Goal: Information Seeking & Learning: Learn about a topic

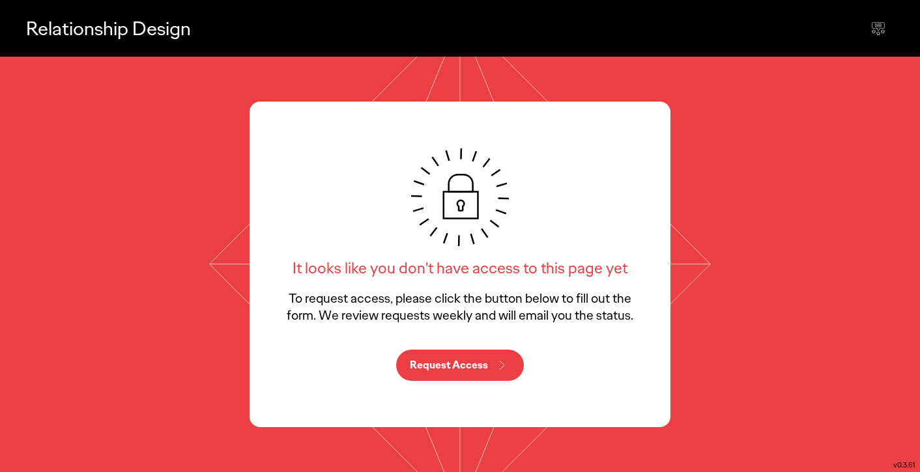
click at [464, 364] on p "Request Access" at bounding box center [449, 365] width 78 height 10
click at [878, 29] on icon at bounding box center [878, 26] width 12 height 8
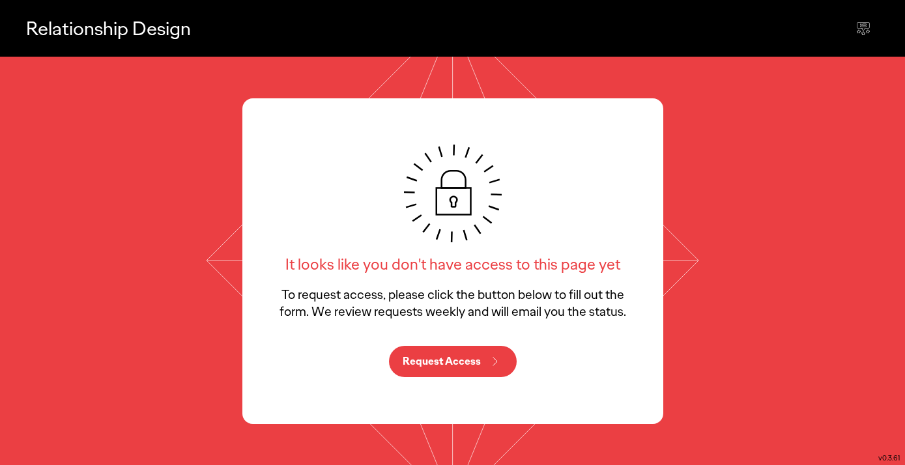
click at [862, 331] on div "It looks like you don't have access to this page yet To request access, please …" at bounding box center [452, 261] width 905 height 408
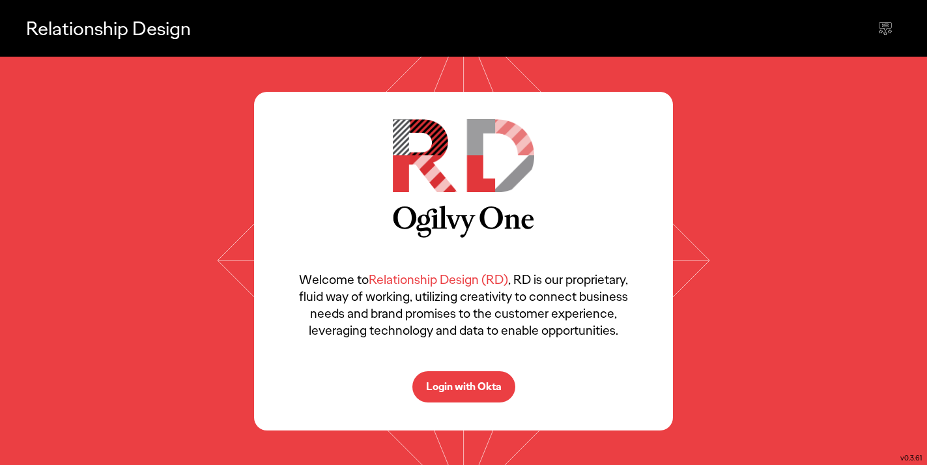
click at [464, 392] on p "Login with Okta" at bounding box center [464, 387] width 76 height 10
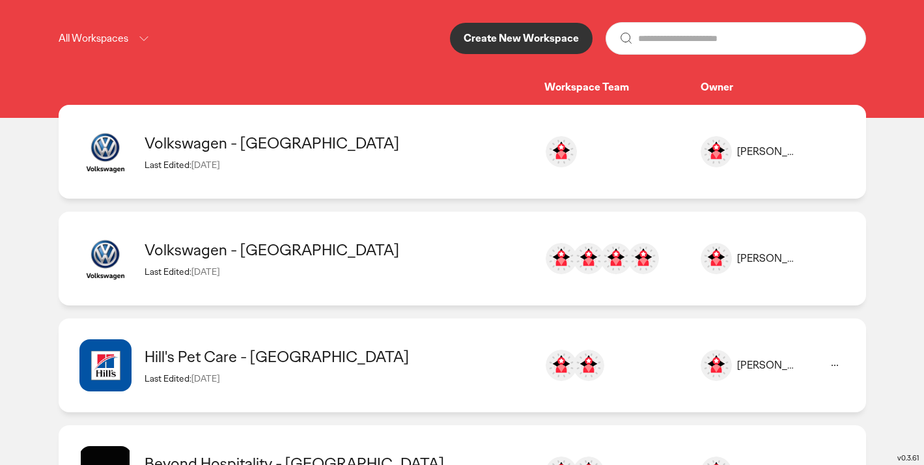
scroll to position [227, 0]
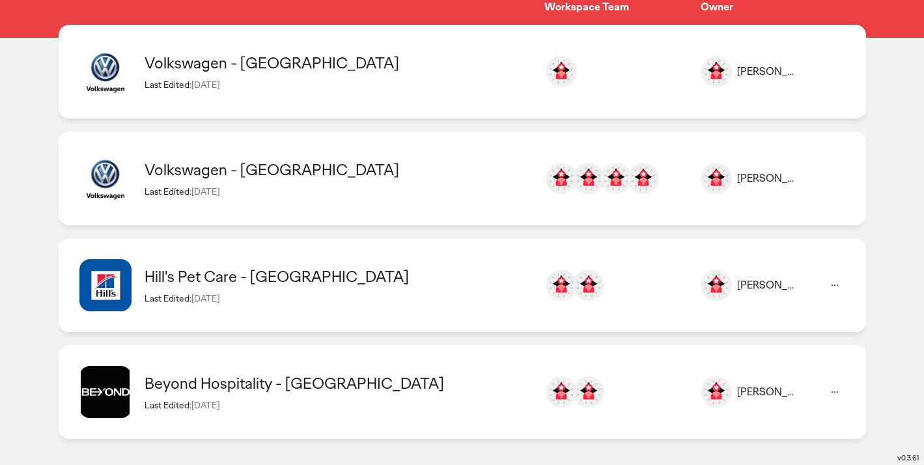
click at [215, 278] on div "Hill's Pet Care - United Kingdom" at bounding box center [338, 276] width 387 height 20
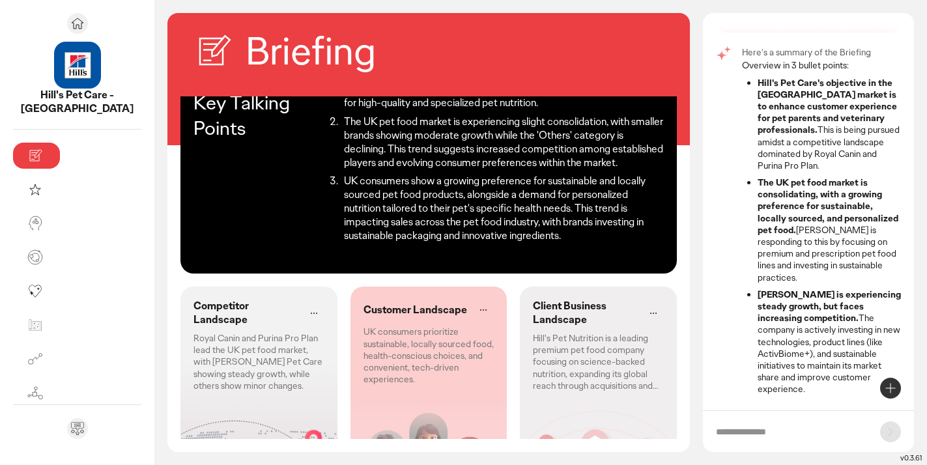
scroll to position [57, 0]
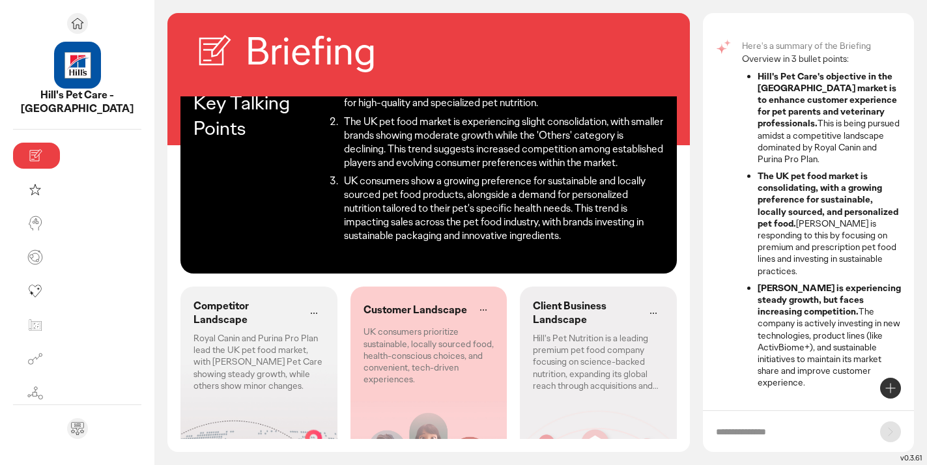
click at [235, 332] on p "Royal Canin and Purina Pro Plan lead the UK pet food market, with Hill's Pet Ca…" at bounding box center [258, 361] width 131 height 59
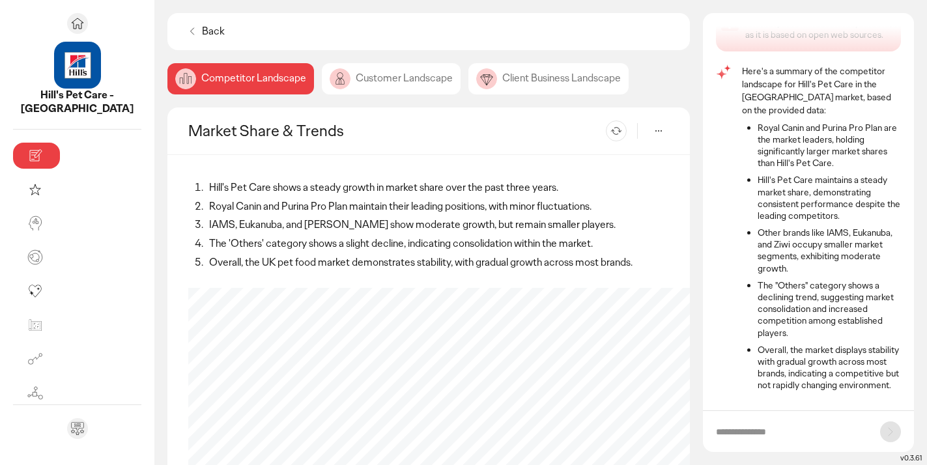
scroll to position [33, 0]
click at [327, 77] on div "Customer Landscape" at bounding box center [391, 78] width 139 height 31
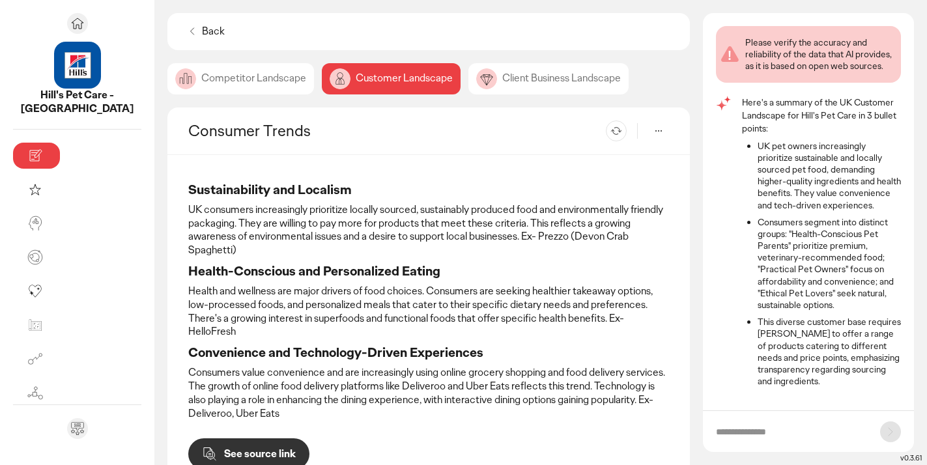
click at [474, 79] on div "Client Business Landscape" at bounding box center [548, 78] width 160 height 31
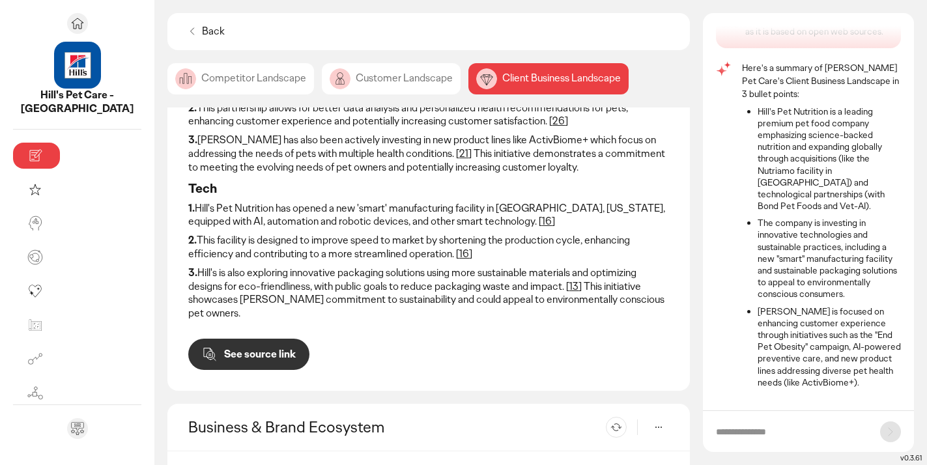
scroll to position [429, 0]
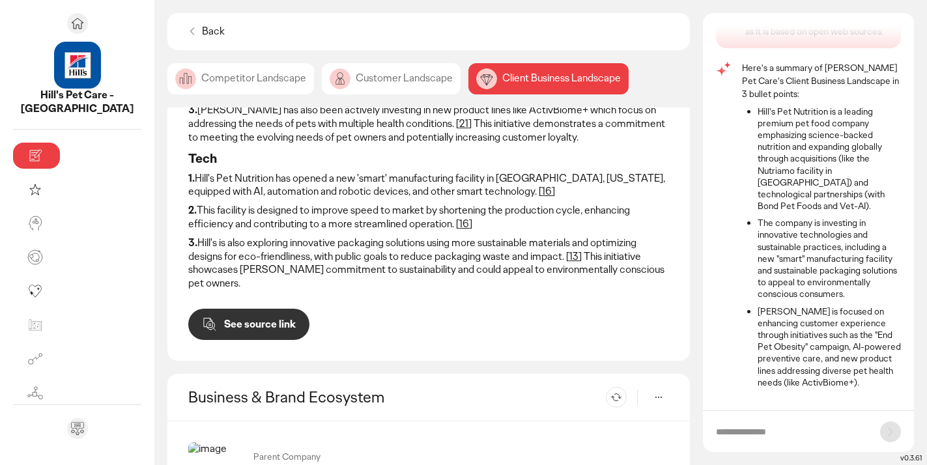
click at [322, 84] on div "Customer Landscape" at bounding box center [391, 78] width 139 height 31
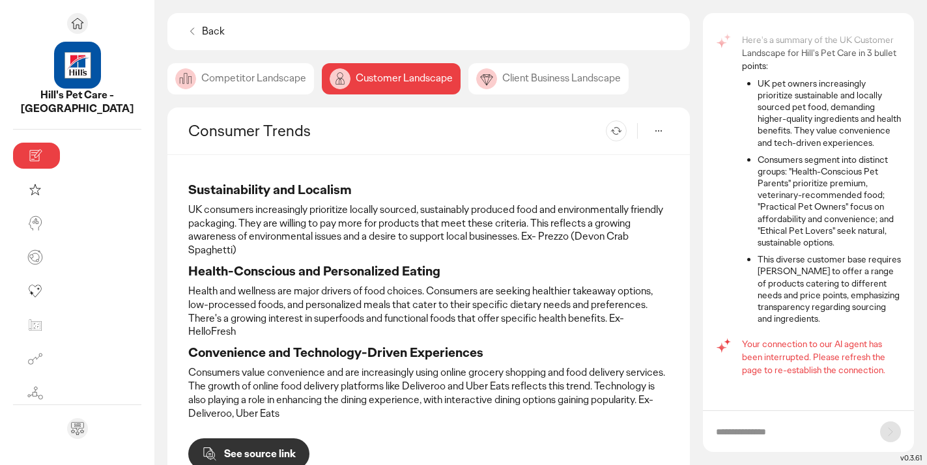
scroll to position [74, 0]
